Goal: Information Seeking & Learning: Learn about a topic

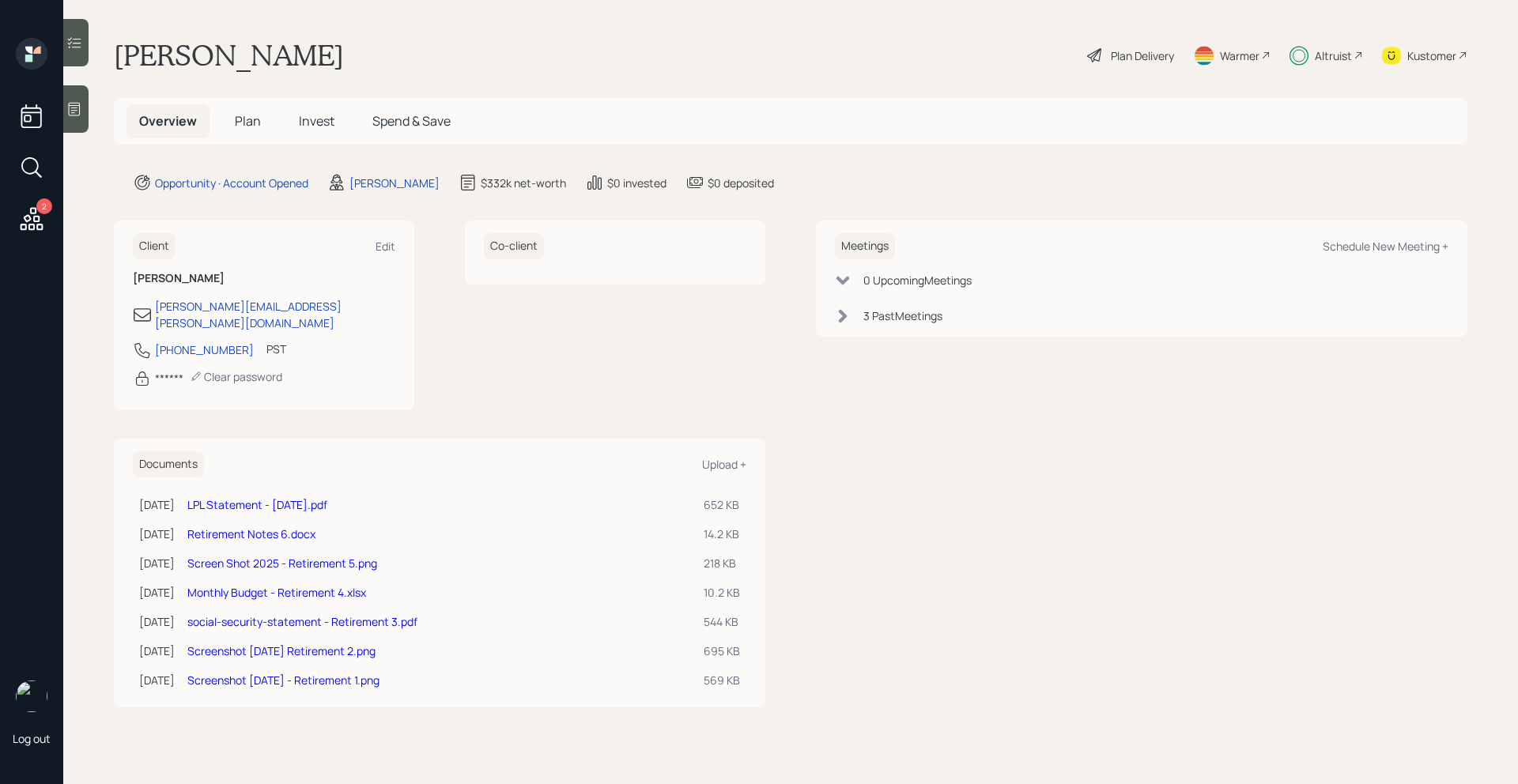
click at [325, 125] on span "Invest" at bounding box center [317, 121] width 35 height 18
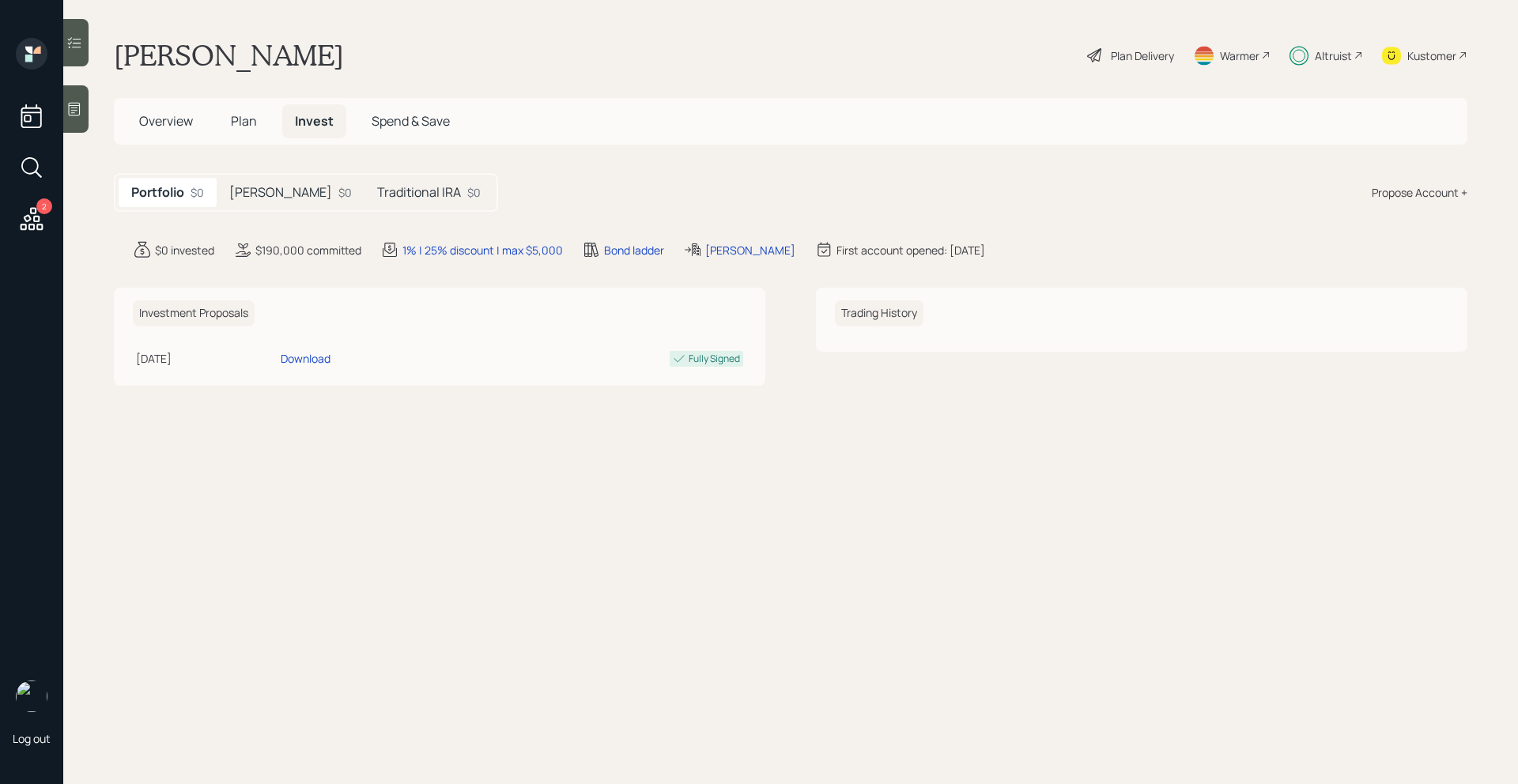
click at [273, 186] on h5 "[PERSON_NAME]" at bounding box center [280, 192] width 103 height 15
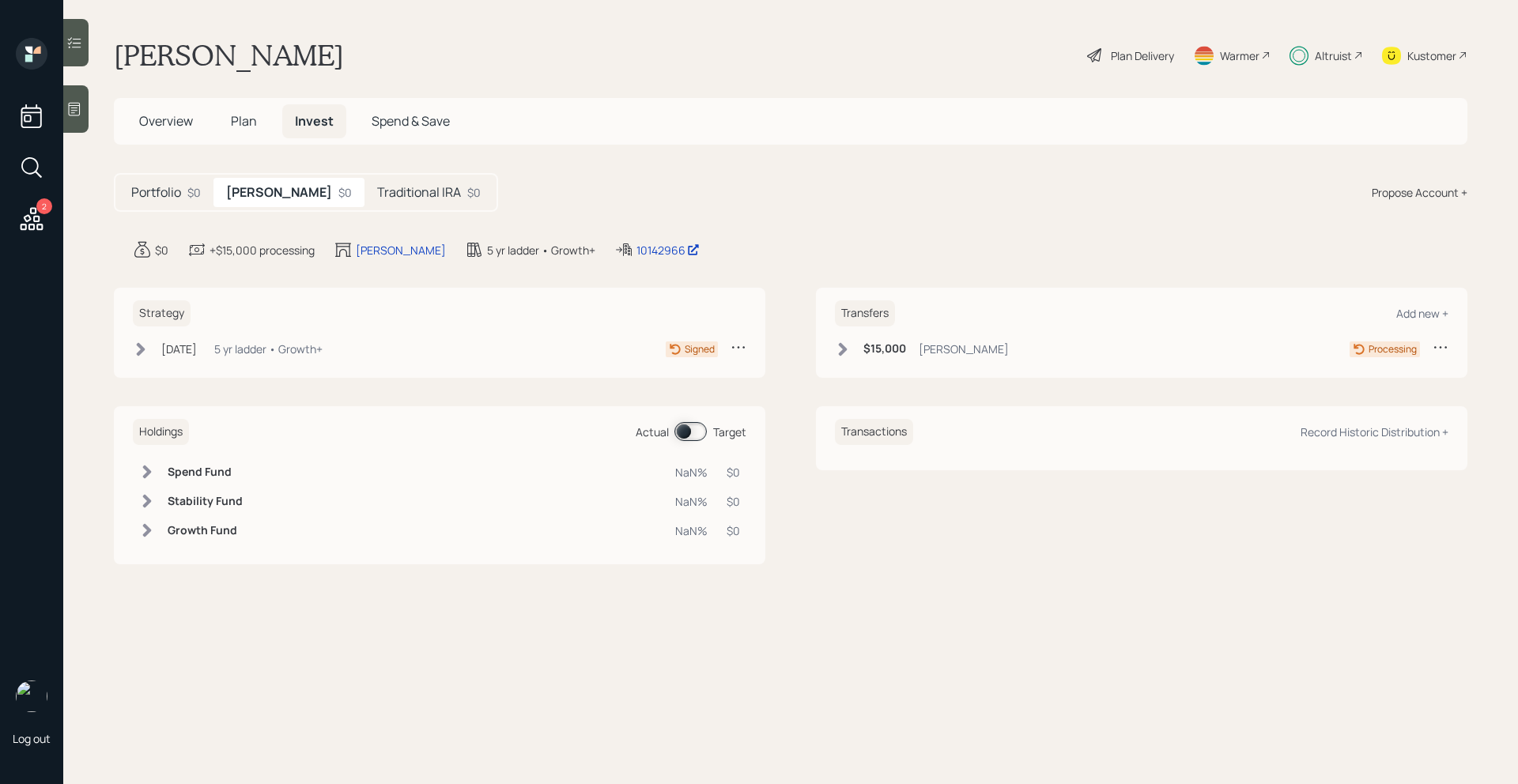
click at [378, 186] on h5 "Traditional IRA" at bounding box center [419, 192] width 84 height 15
